Goal: Transaction & Acquisition: Obtain resource

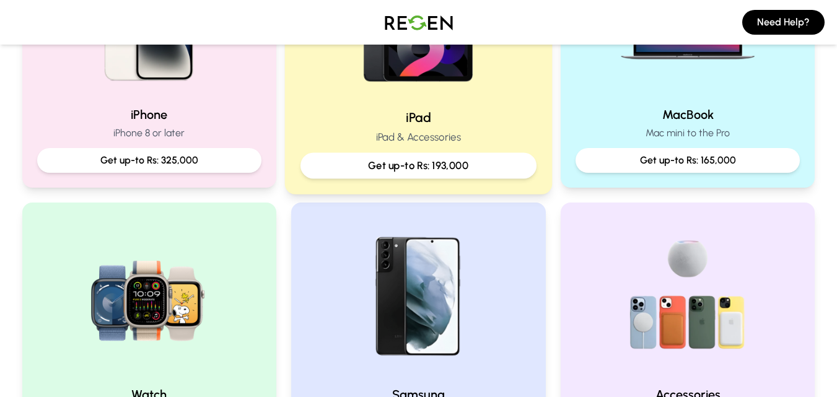
scroll to position [310, 0]
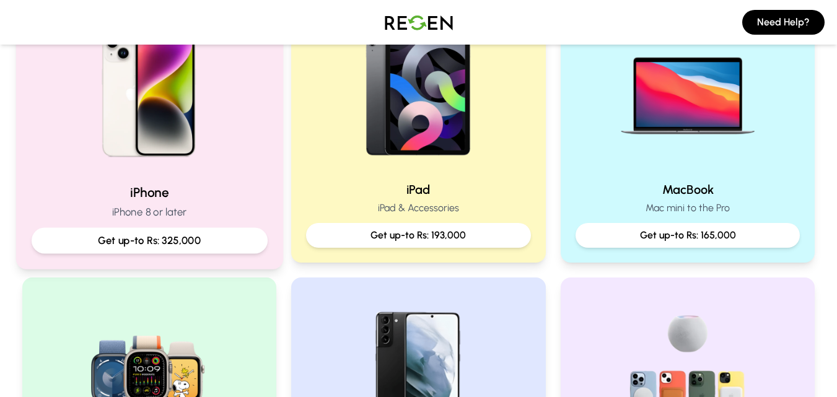
click at [123, 149] on img at bounding box center [149, 90] width 167 height 167
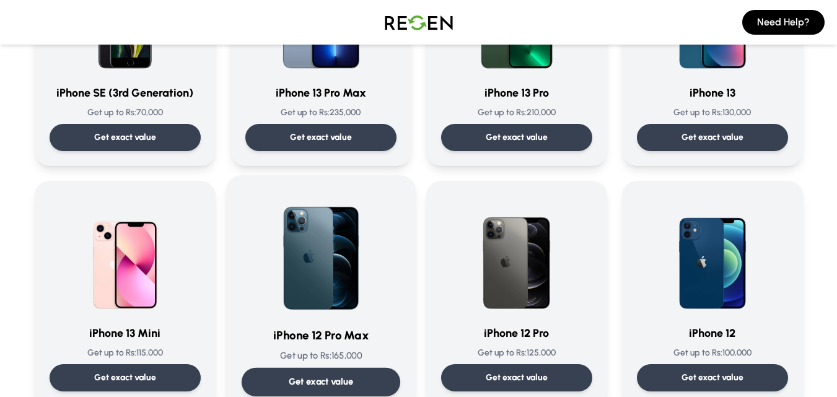
scroll to position [743, 0]
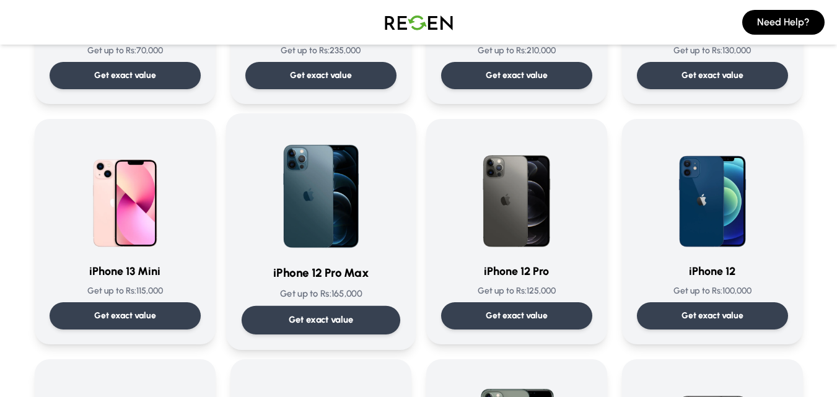
click at [319, 314] on p "Get exact value" at bounding box center [320, 319] width 65 height 13
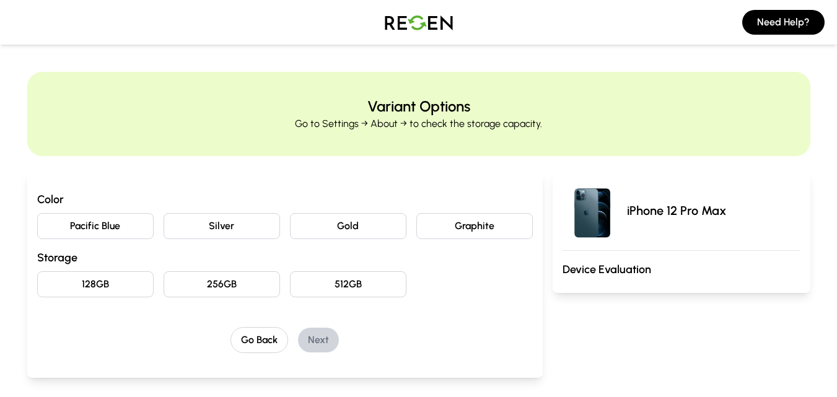
click at [341, 225] on button "Gold" at bounding box center [348, 226] width 116 height 26
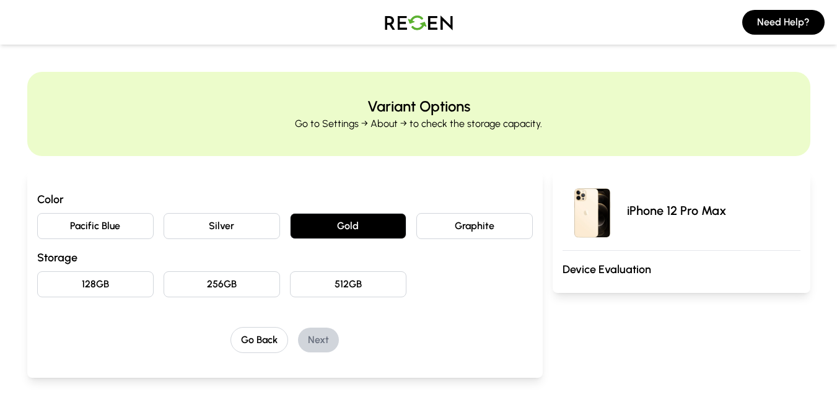
click at [89, 280] on button "128GB" at bounding box center [95, 284] width 116 height 26
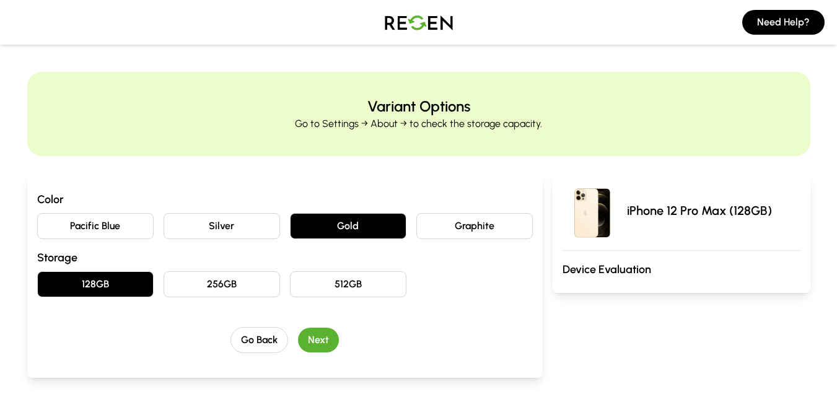
click at [322, 334] on button "Next" at bounding box center [318, 340] width 41 height 25
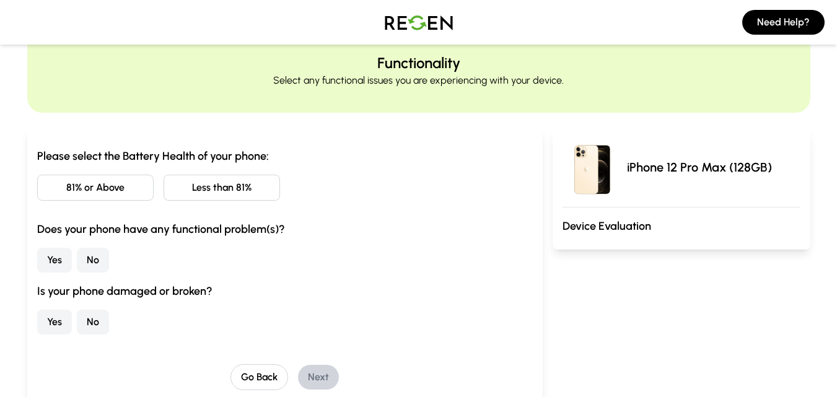
scroll to position [62, 0]
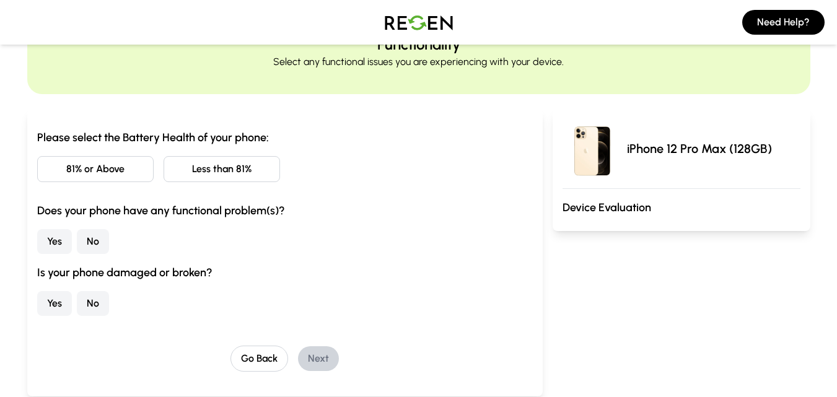
click at [247, 165] on button "Less than 81%" at bounding box center [221, 169] width 116 height 26
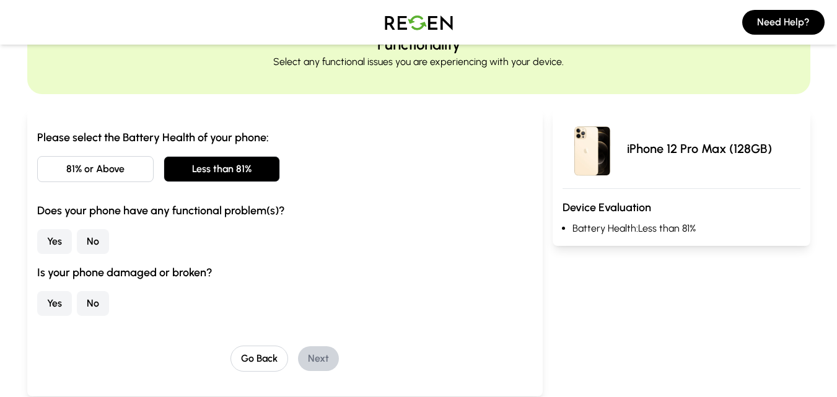
click at [92, 239] on button "No" at bounding box center [93, 241] width 32 height 25
click at [91, 307] on button "No" at bounding box center [93, 303] width 32 height 25
click at [324, 358] on button "Next" at bounding box center [318, 358] width 41 height 25
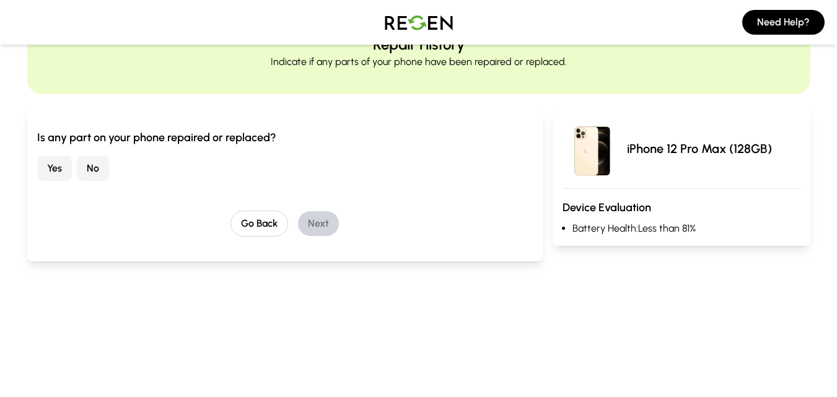
click at [101, 167] on button "No" at bounding box center [93, 168] width 32 height 25
click at [311, 223] on button "Next" at bounding box center [318, 223] width 41 height 25
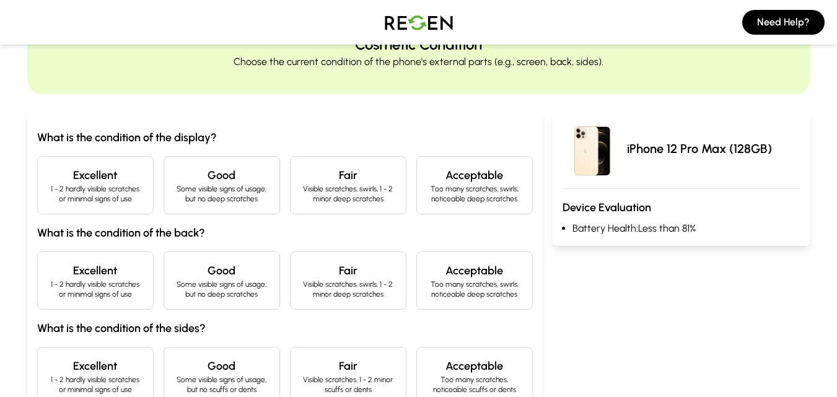
click at [113, 181] on h4 "Excellent" at bounding box center [95, 175] width 95 height 17
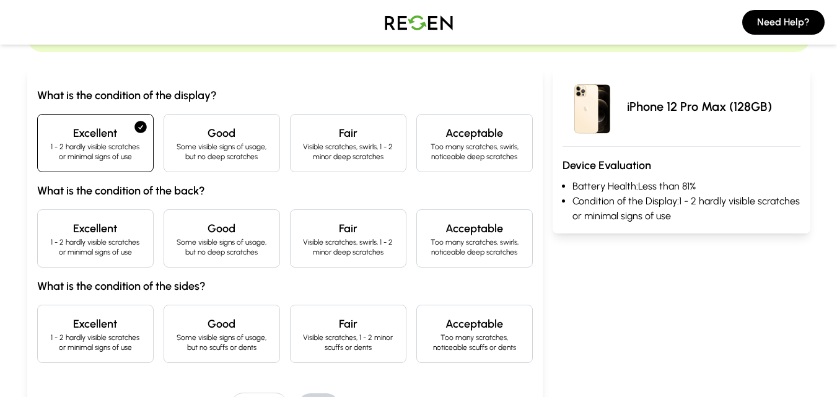
scroll to position [124, 0]
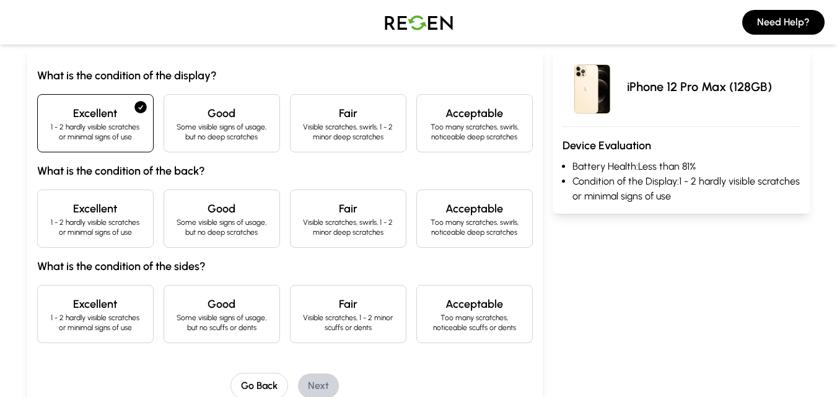
click at [126, 216] on h4 "Excellent" at bounding box center [95, 208] width 95 height 17
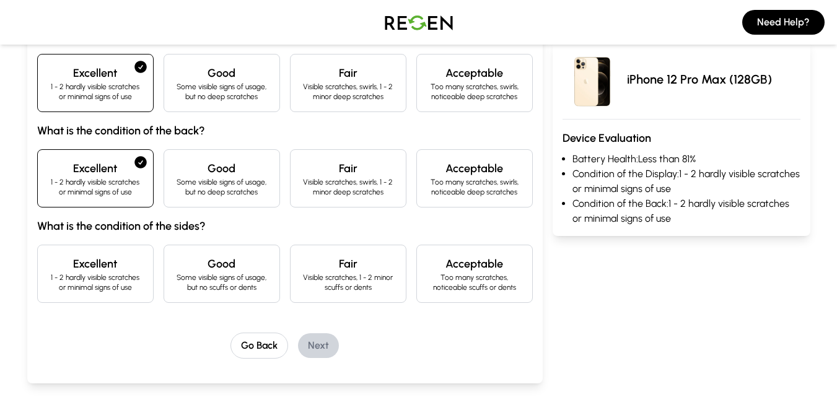
scroll to position [186, 0]
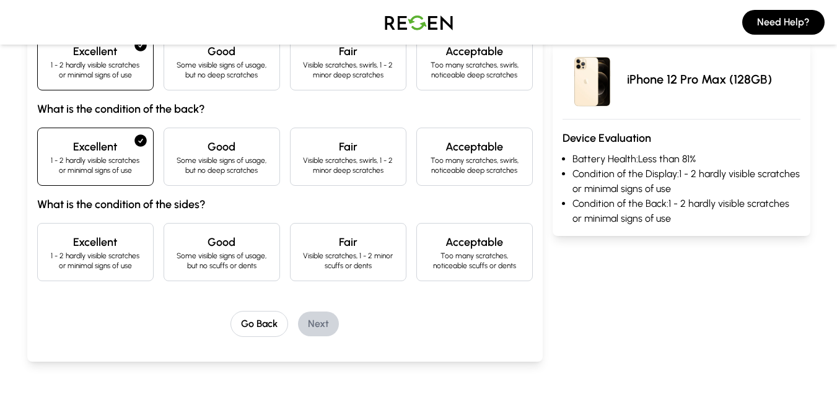
click at [121, 241] on h4 "Excellent" at bounding box center [95, 241] width 95 height 17
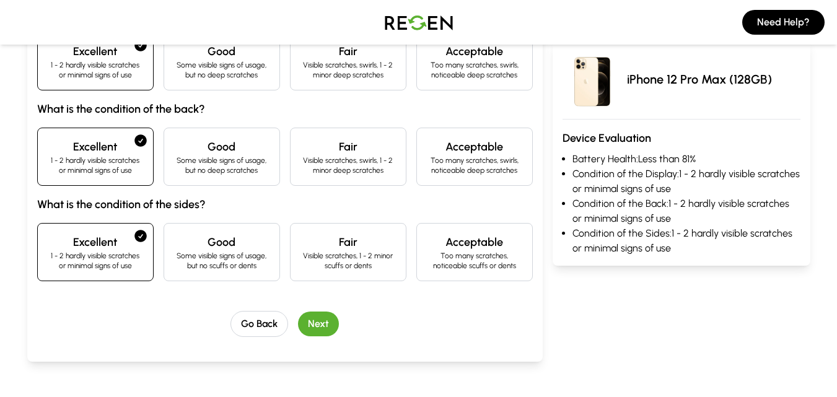
click at [319, 318] on button "Next" at bounding box center [318, 323] width 41 height 25
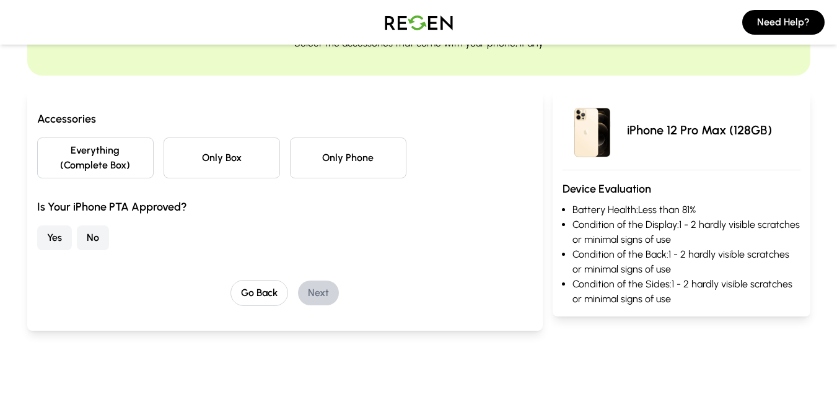
scroll to position [62, 0]
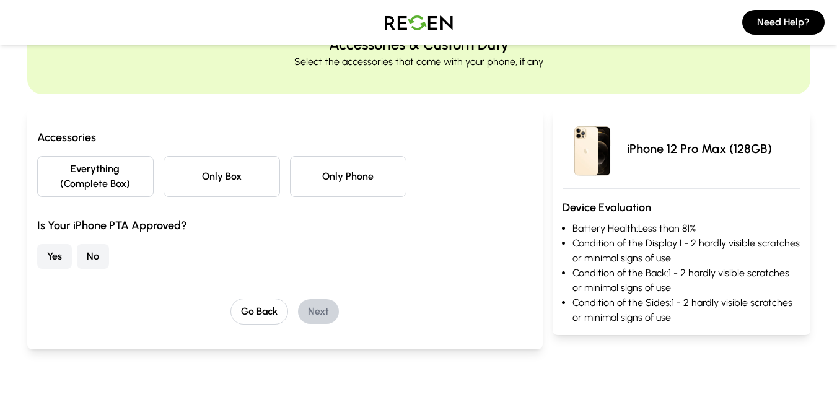
click at [350, 176] on button "Only Phone" at bounding box center [348, 176] width 116 height 41
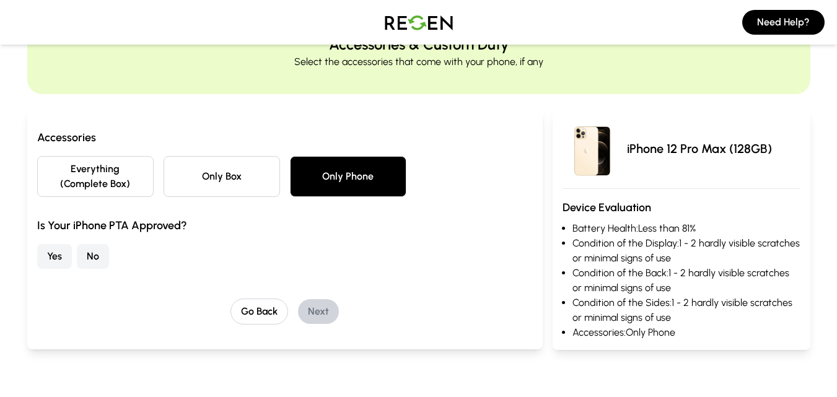
click at [56, 254] on button "Yes" at bounding box center [54, 256] width 35 height 25
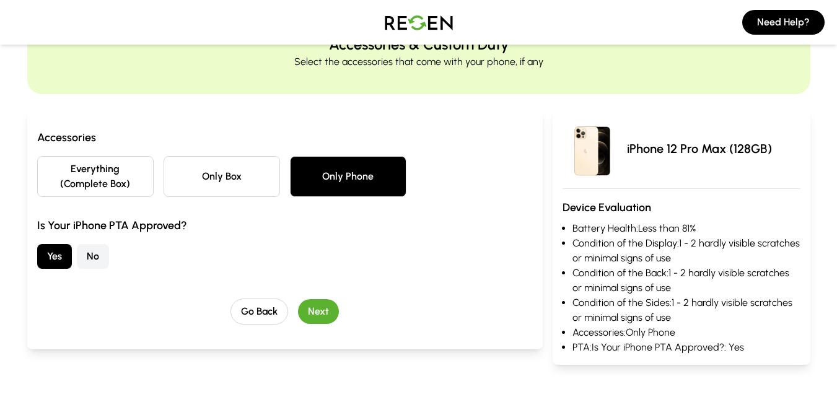
click at [329, 310] on button "Next" at bounding box center [318, 311] width 41 height 25
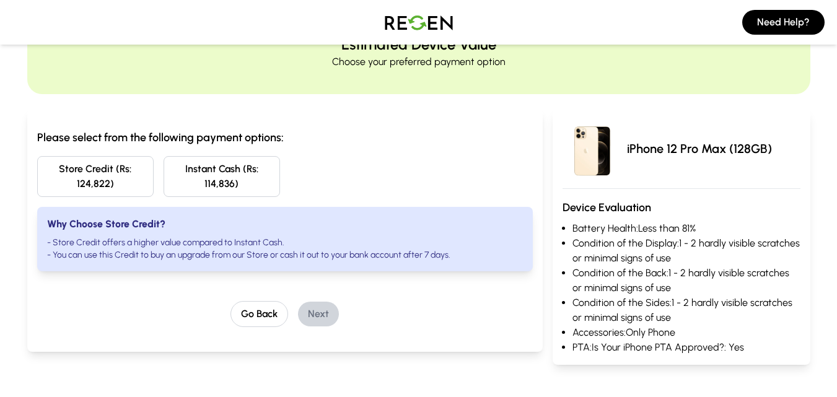
click at [98, 192] on button "Store Credit (Rs: 124,822)" at bounding box center [95, 176] width 116 height 41
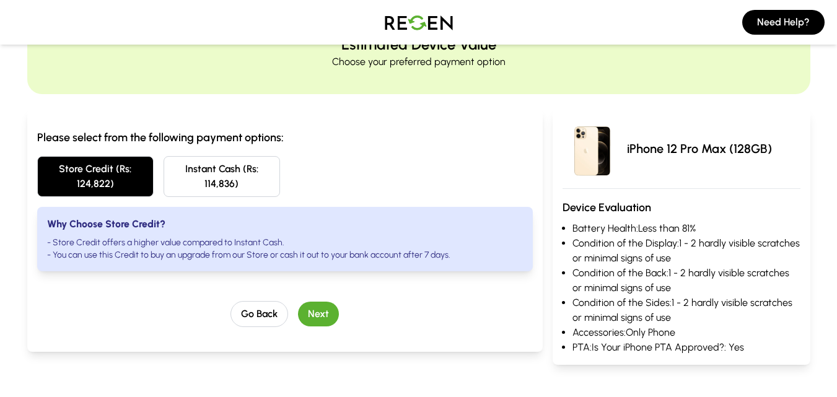
click at [311, 312] on button "Next" at bounding box center [318, 314] width 41 height 25
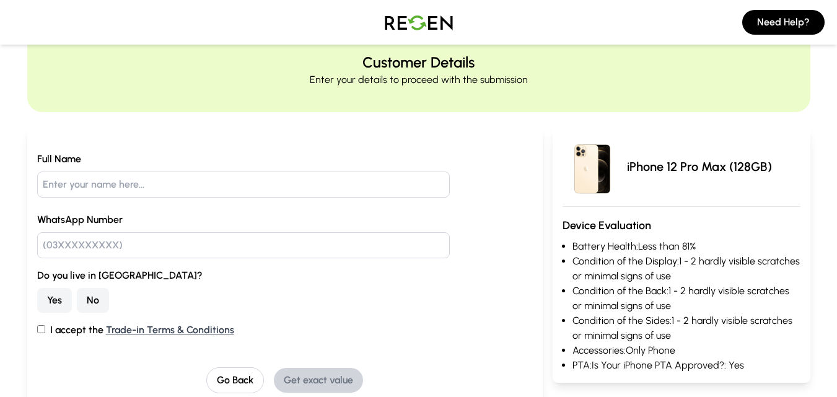
scroll to position [124, 0]
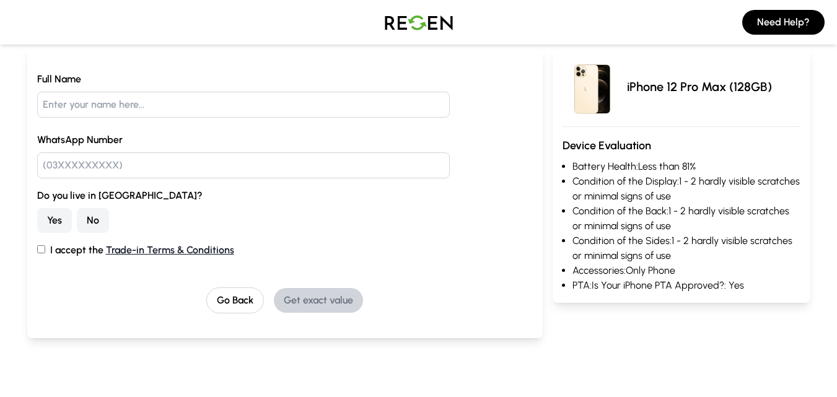
click at [181, 247] on link "Trade-in Terms & Conditions" at bounding box center [170, 250] width 128 height 12
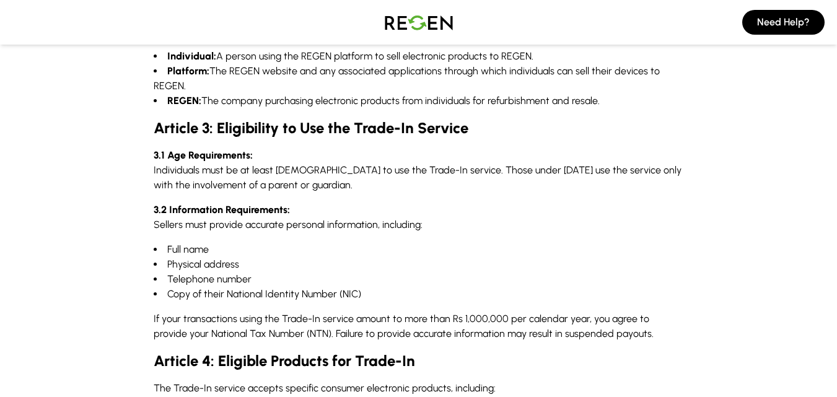
scroll to position [372, 0]
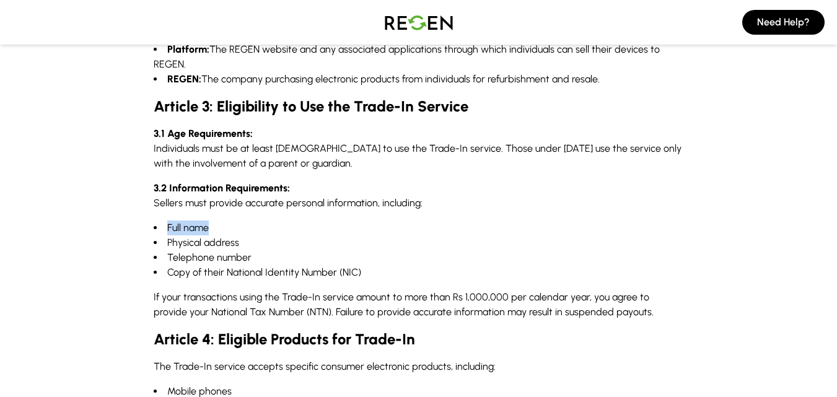
drag, startPoint x: 163, startPoint y: 212, endPoint x: 245, endPoint y: 222, distance: 82.3
click at [264, 220] on li "Full name" at bounding box center [419, 227] width 530 height 15
drag, startPoint x: 229, startPoint y: 224, endPoint x: 167, endPoint y: 225, distance: 61.9
click at [168, 235] on li "Physical address" at bounding box center [419, 242] width 530 height 15
drag, startPoint x: 243, startPoint y: 240, endPoint x: 170, endPoint y: 241, distance: 73.1
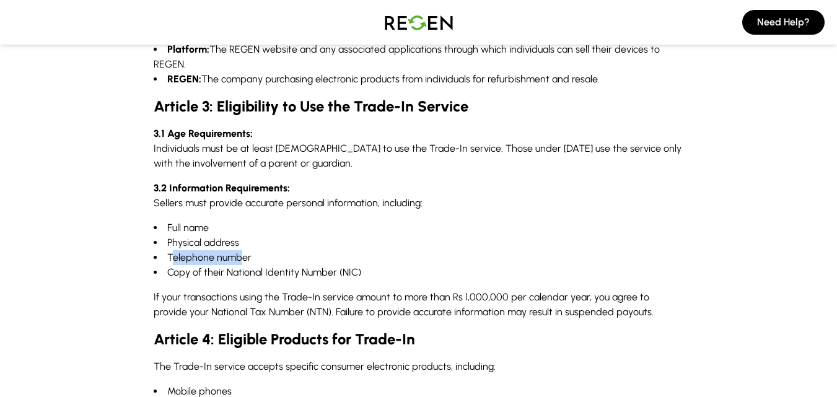
click at [172, 250] on li "Telephone number" at bounding box center [419, 257] width 530 height 15
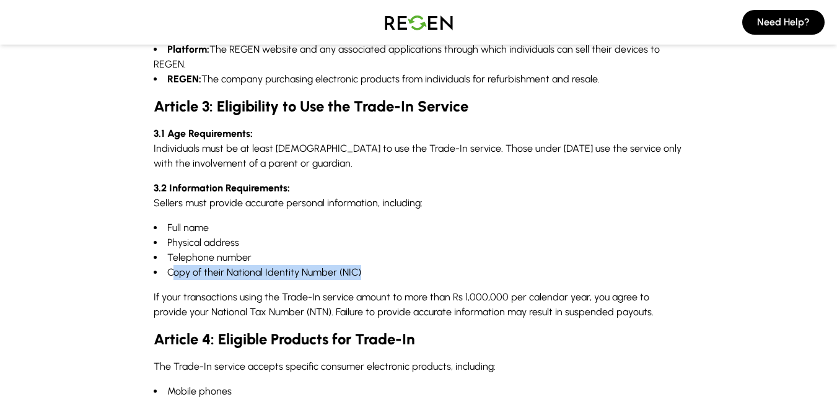
drag, startPoint x: 175, startPoint y: 261, endPoint x: 367, endPoint y: 253, distance: 191.5
click at [367, 265] on li "Copy of their National Identity Number (NIC)" at bounding box center [419, 272] width 530 height 15
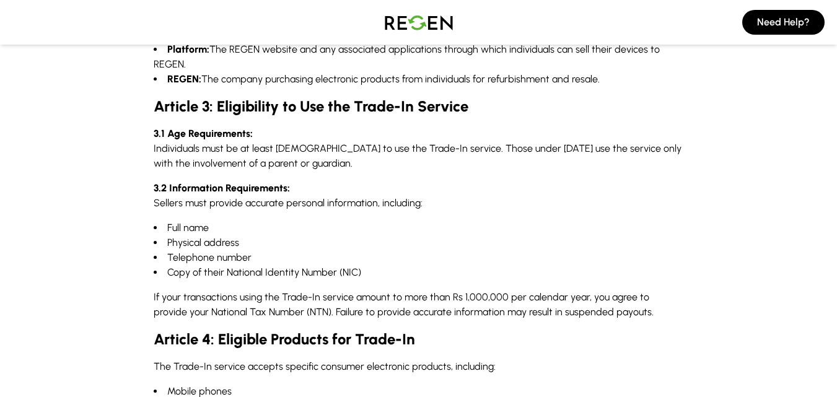
click at [391, 235] on li "Physical address" at bounding box center [419, 242] width 530 height 15
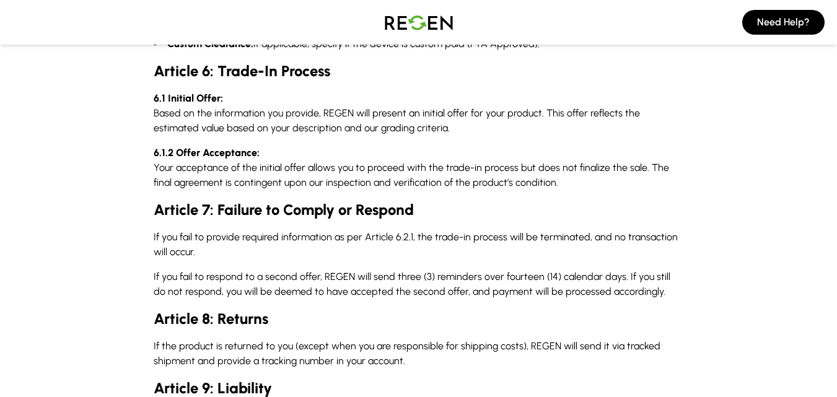
scroll to position [1053, 0]
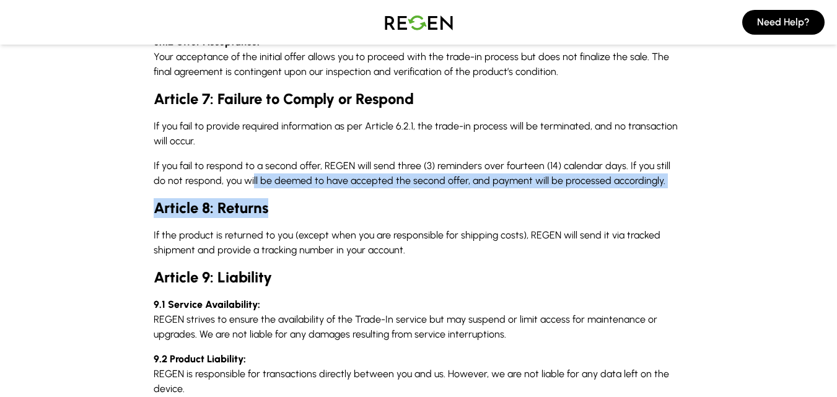
drag, startPoint x: 238, startPoint y: 160, endPoint x: 678, endPoint y: 175, distance: 440.5
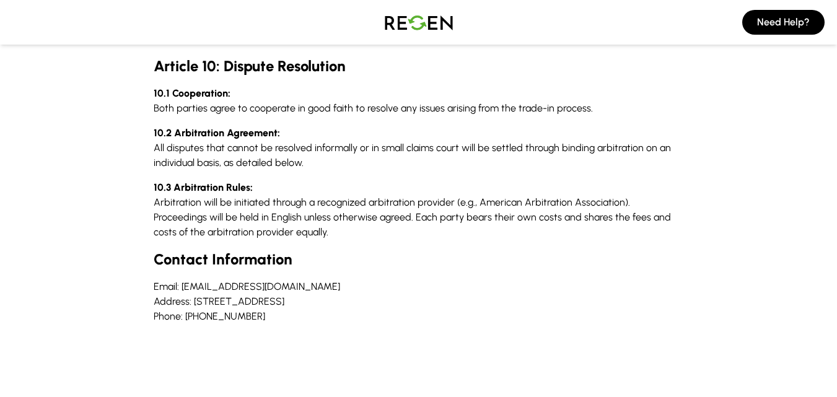
scroll to position [1424, 0]
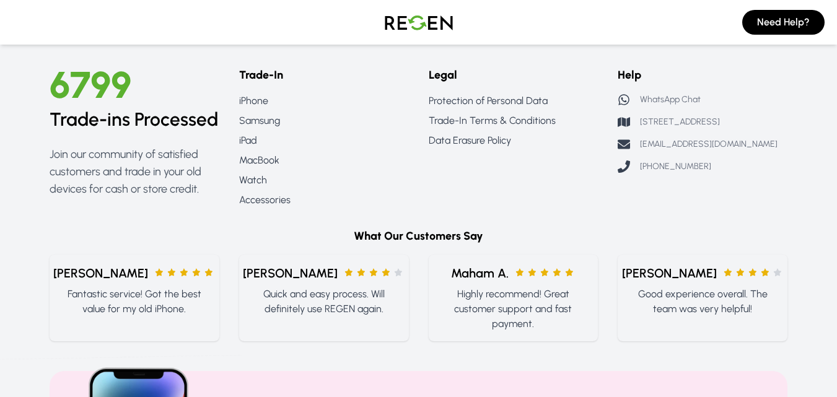
scroll to position [341, 0]
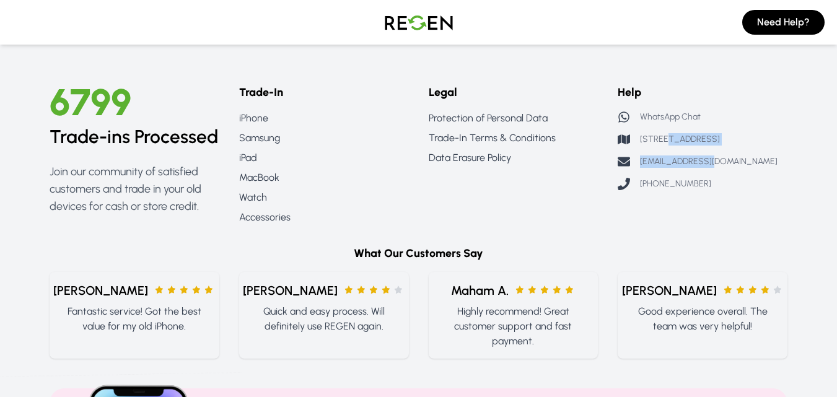
drag, startPoint x: 663, startPoint y: 145, endPoint x: 758, endPoint y: 182, distance: 101.8
click at [754, 178] on div "Help WhatsApp Chat [STREET_ADDRESS] [EMAIL_ADDRESS][DOMAIN_NAME] [PHONE_NUMBER]" at bounding box center [702, 154] width 170 height 141
click at [757, 189] on div "Help WhatsApp Chat 297 St 10, Sector Y, DHA Phase 3, Lahore support@regen.pk (+…" at bounding box center [702, 154] width 170 height 141
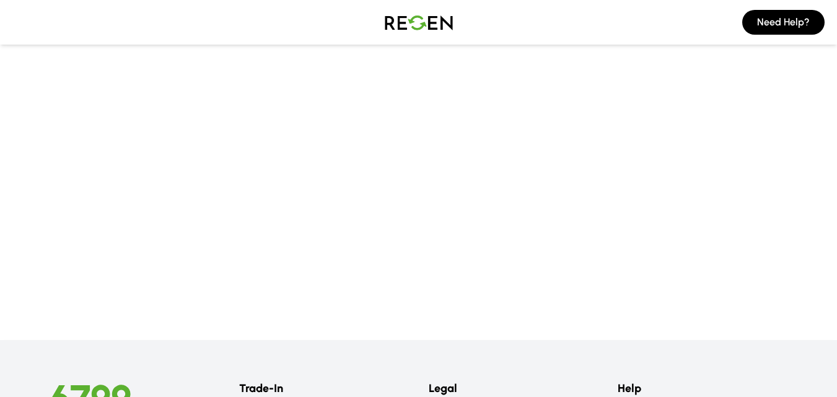
scroll to position [0, 0]
